Goal: Information Seeking & Learning: Learn about a topic

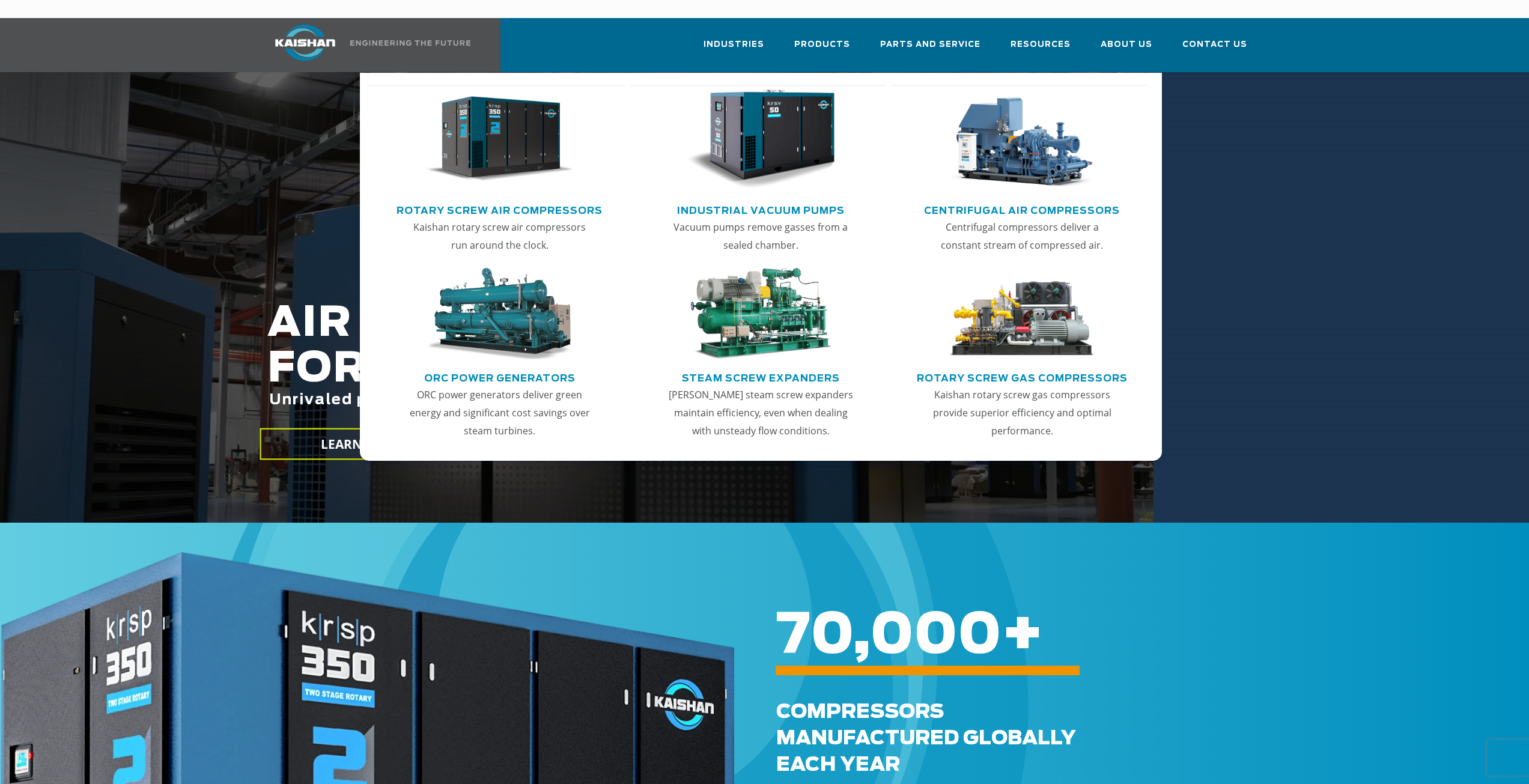
click at [549, 200] on link "Rotary Screw Air Compressors" at bounding box center [500, 209] width 206 height 18
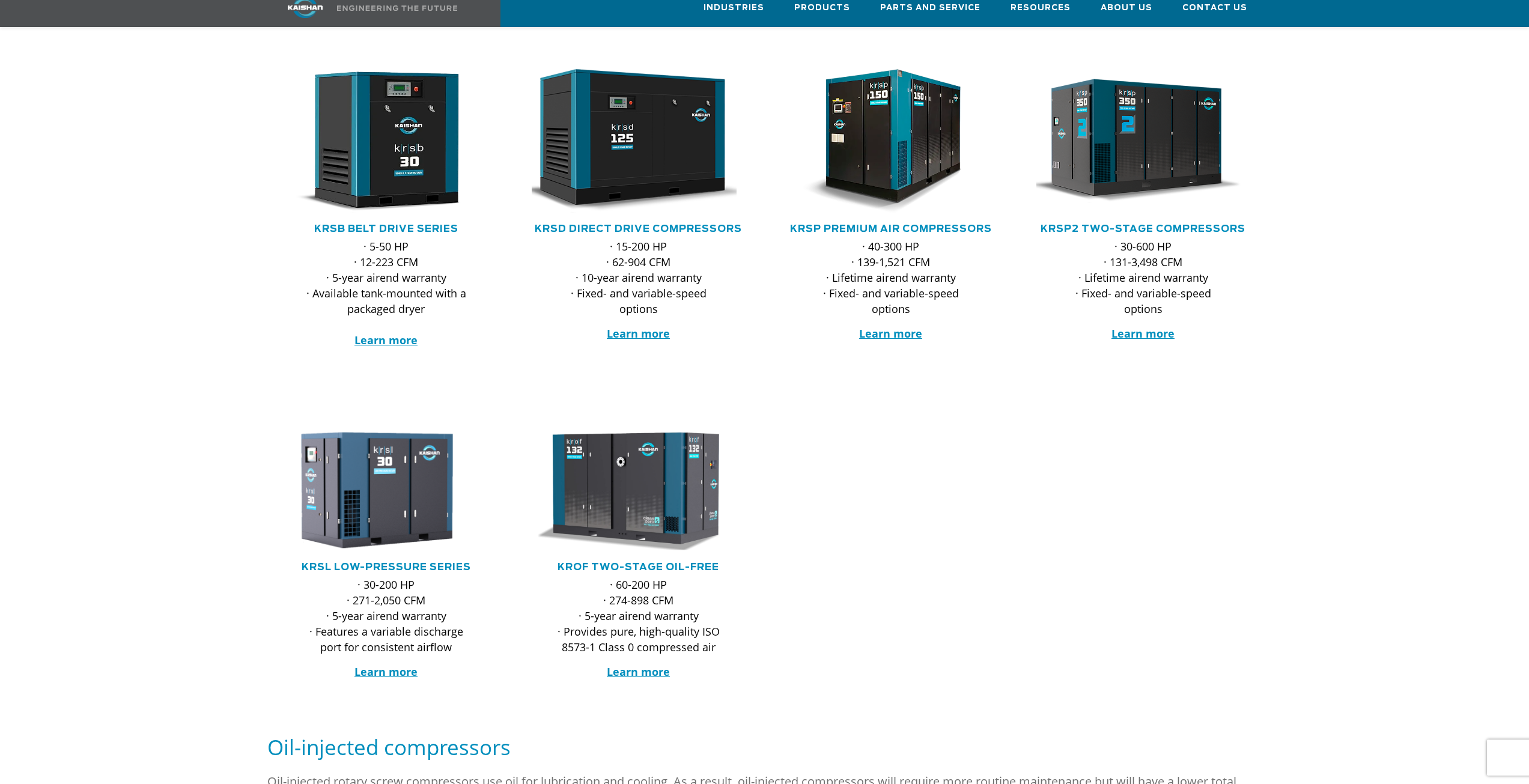
scroll to position [240, 0]
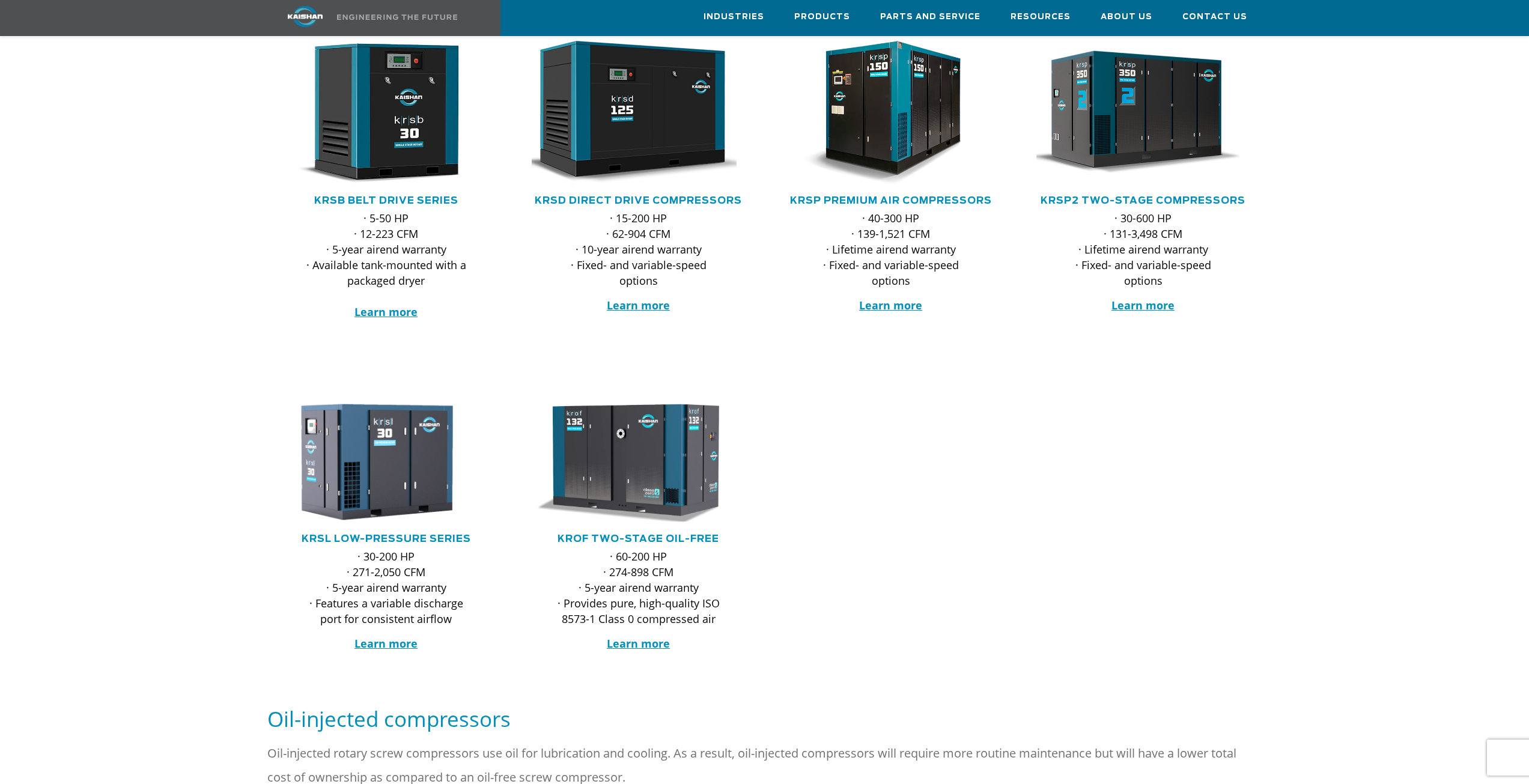
click at [432, 175] on div ".path{fill:none;stroke:#333;stroke-miterlimit:10;stroke-width:1.5px;}" at bounding box center [386, 118] width 229 height 153
click at [429, 196] on link "KRSB Belt Drive Series" at bounding box center [386, 200] width 144 height 9
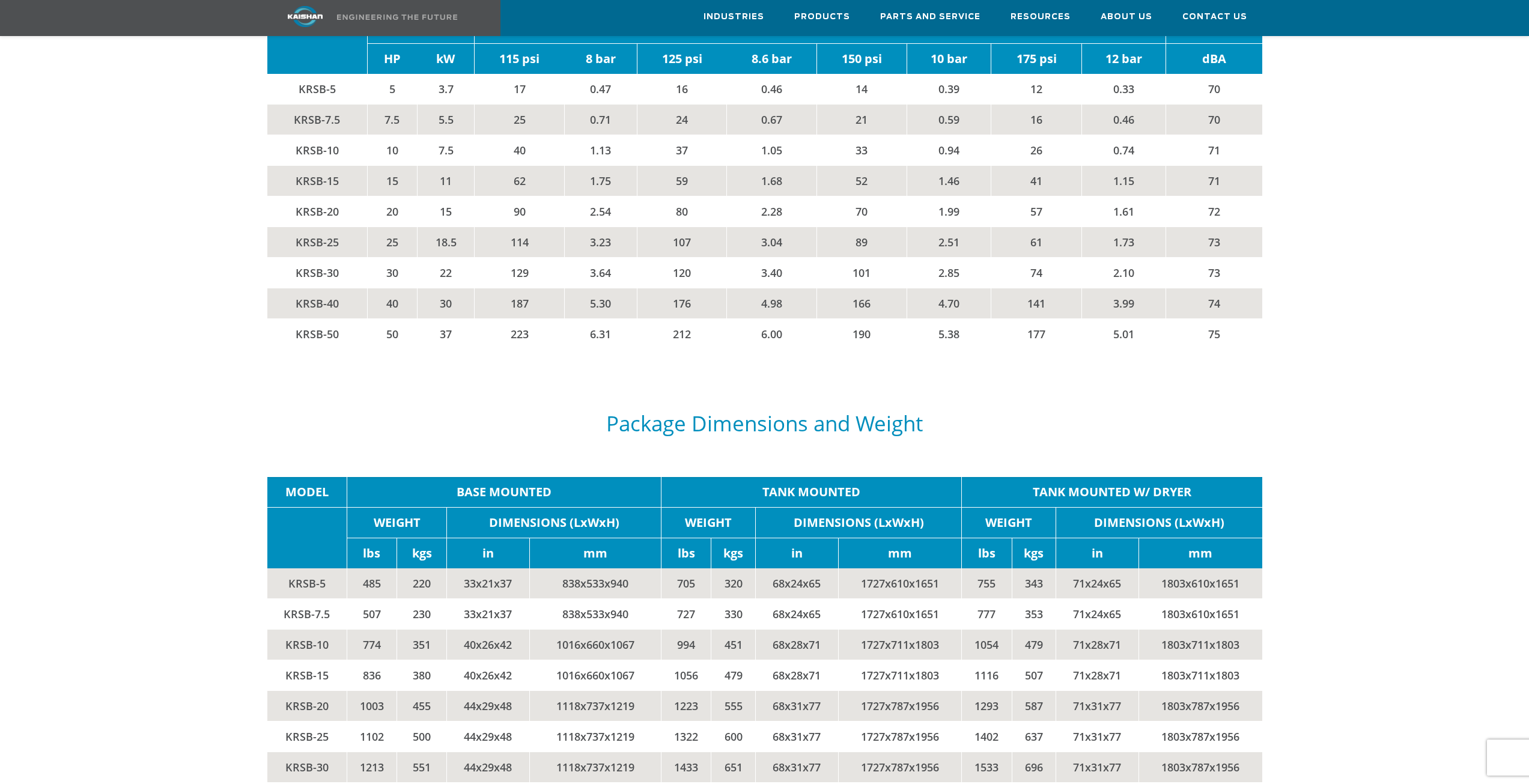
scroll to position [2522, 0]
